Goal: Information Seeking & Learning: Learn about a topic

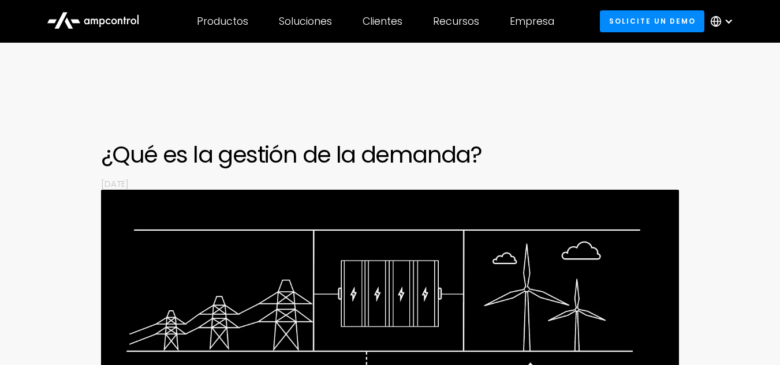
click at [696, 241] on div "¿Qué es la gestión de la demanda? By [DATE]" at bounding box center [390, 360] width 780 height 438
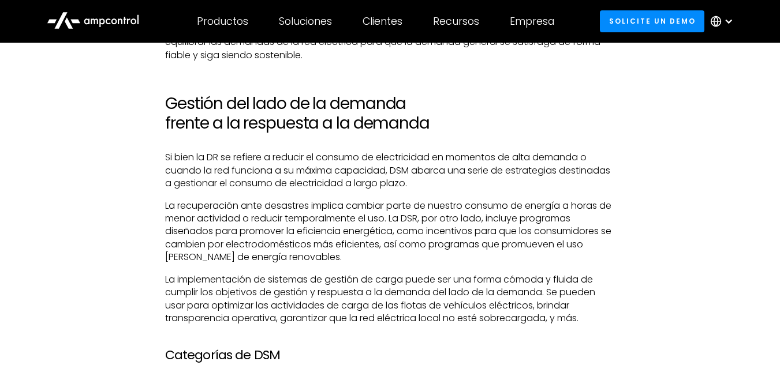
scroll to position [1028, 0]
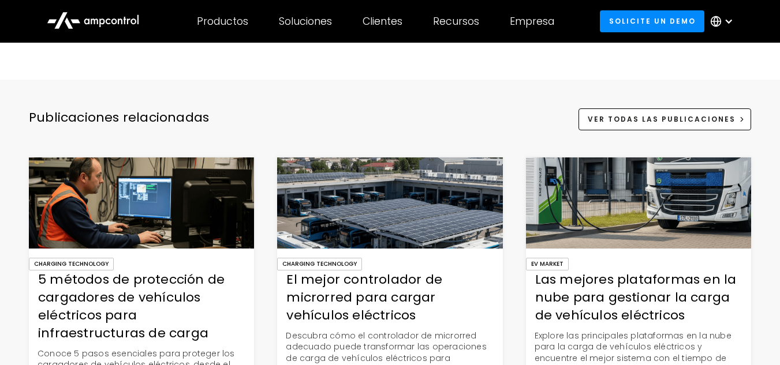
scroll to position [3348, 0]
